Goal: Navigation & Orientation: Find specific page/section

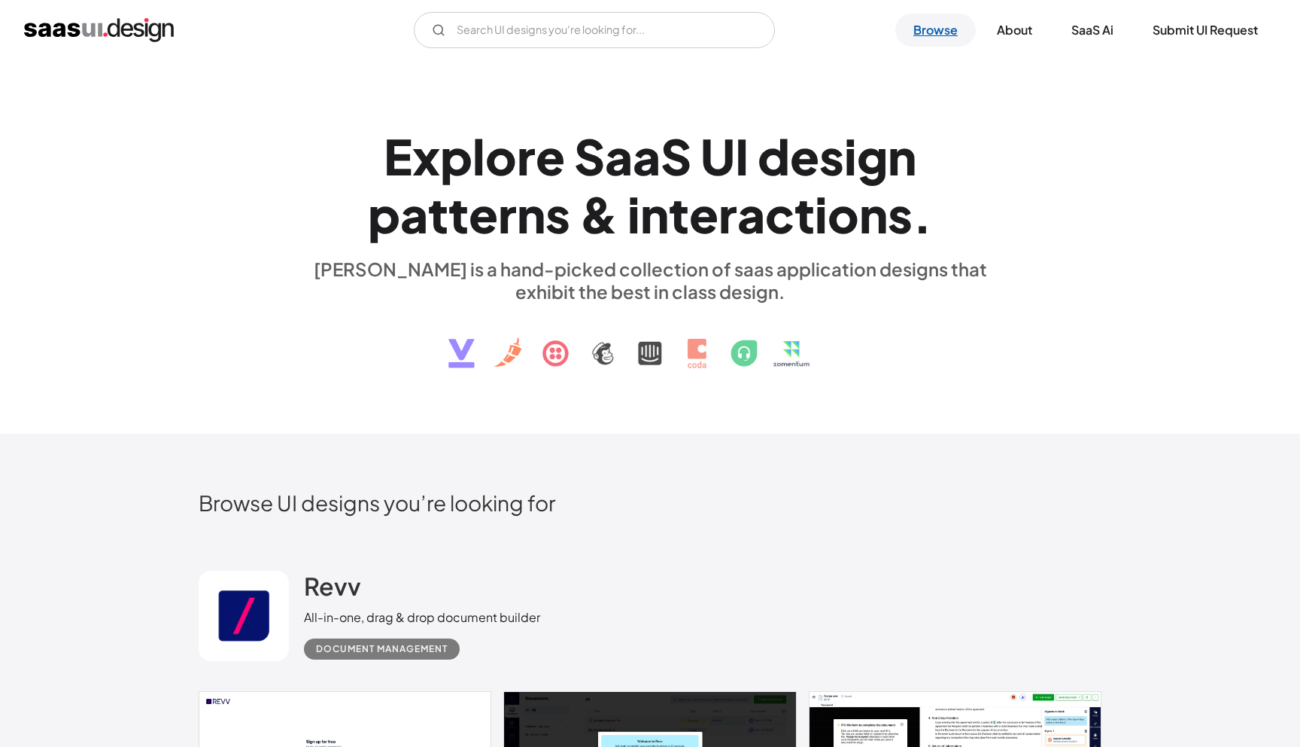
click at [936, 30] on link "Browse" at bounding box center [936, 30] width 81 height 33
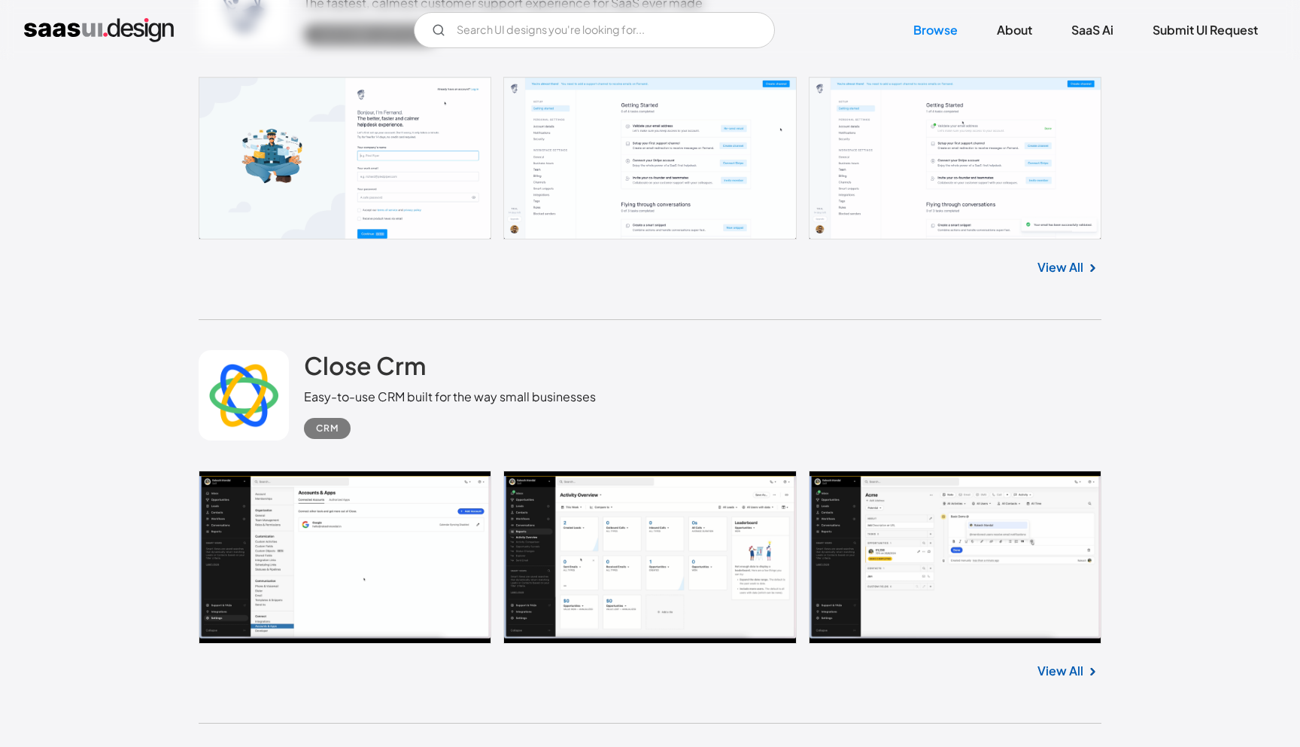
scroll to position [2559, 0]
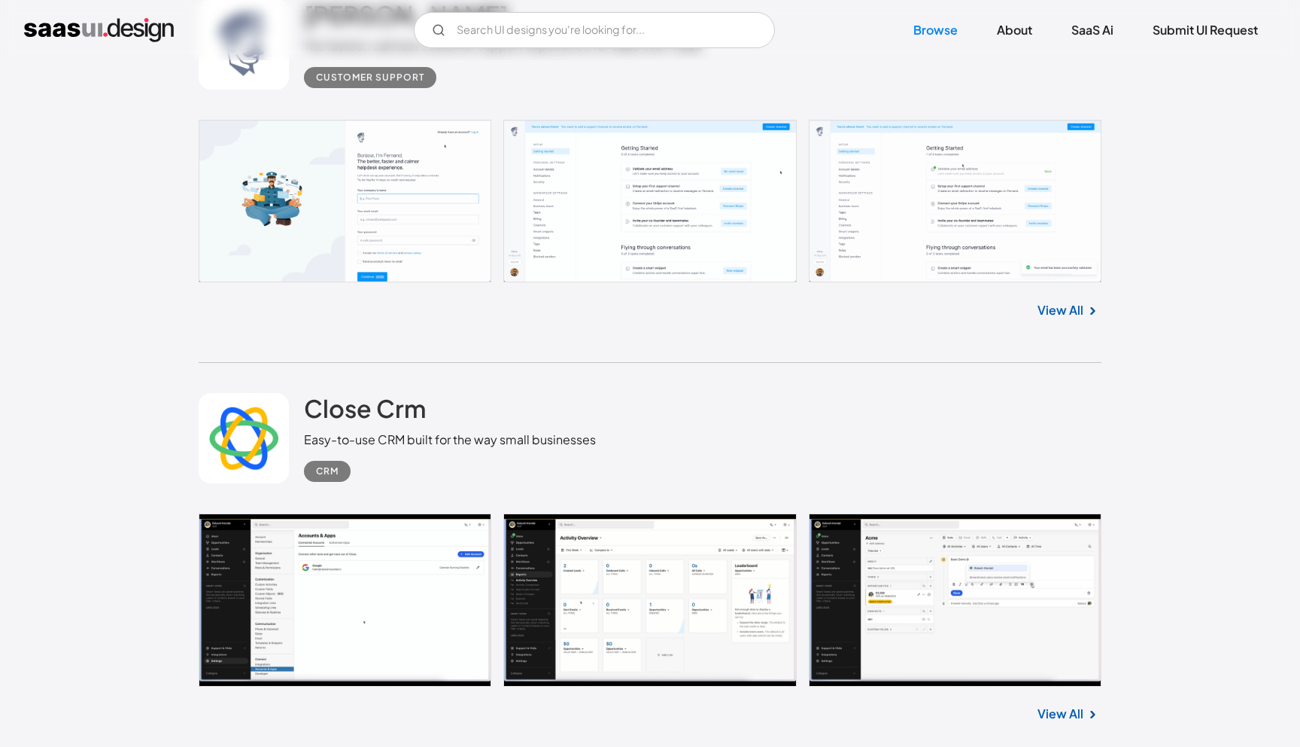
click at [1075, 310] on link "View All" at bounding box center [1061, 310] width 46 height 18
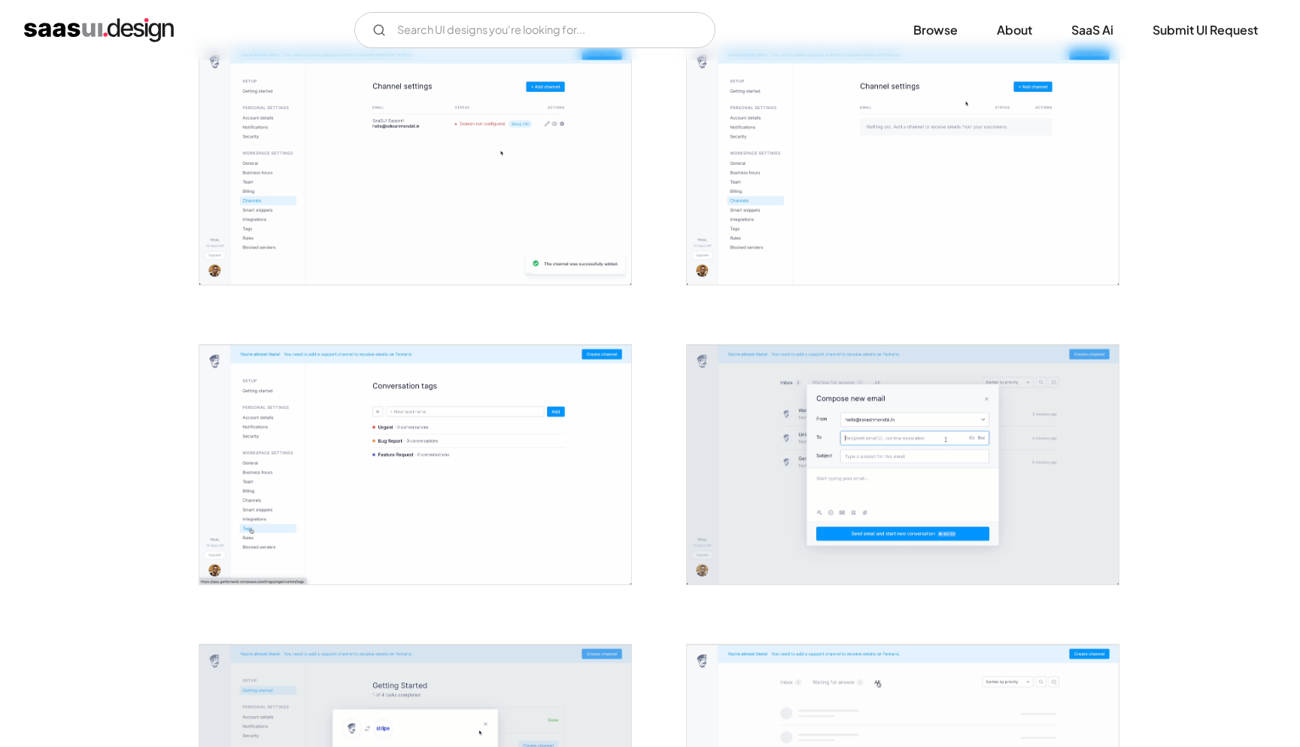
scroll to position [1207, 0]
